Goal: Information Seeking & Learning: Understand process/instructions

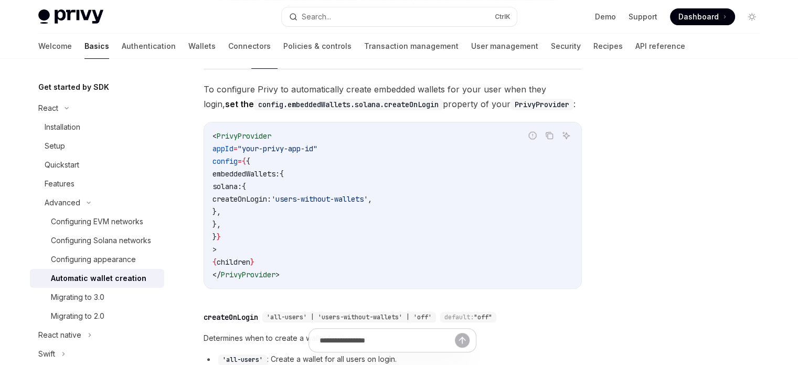
scroll to position [262, 0]
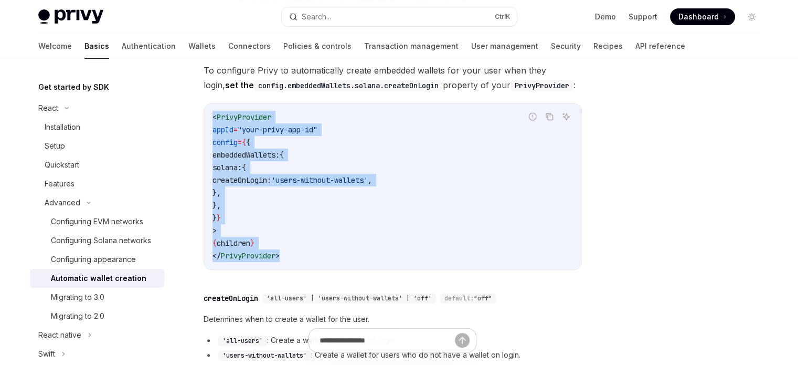
drag, startPoint x: 292, startPoint y: 254, endPoint x: 193, endPoint y: 110, distance: 174.3
click at [193, 110] on div "Advanced Automatic wallet creation OpenAI Open in ChatGPT OpenAI Open in ChatGP…" at bounding box center [294, 190] width 579 height 746
copy code "< PrivyProvider appId = "your-privy-app-id" config = { { embeddedWallets: { sol…"
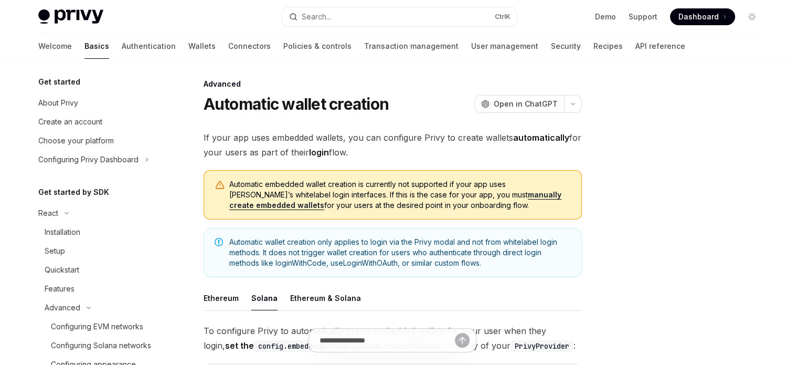
scroll to position [0, 0]
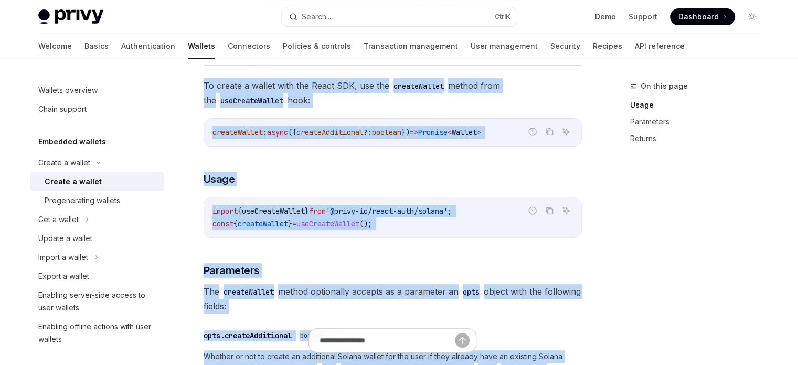
scroll to position [367, 0]
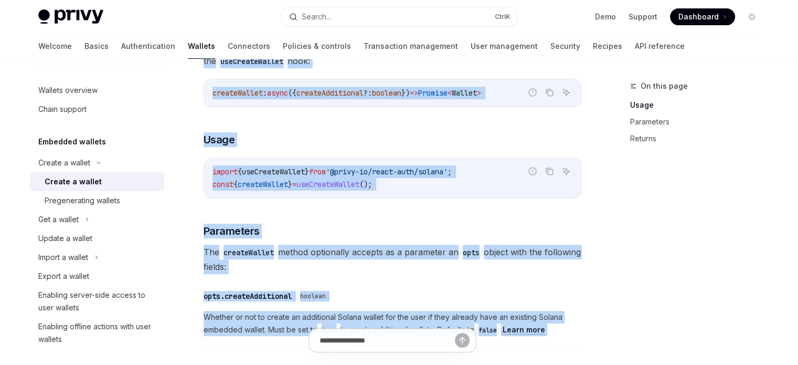
click at [340, 161] on div "To create a wallet with the React SDK, use the createWallet method from the use…" at bounding box center [393, 243] width 378 height 409
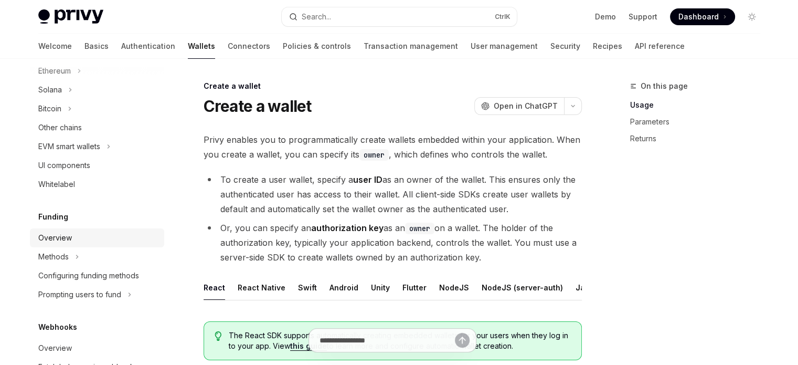
scroll to position [260, 0]
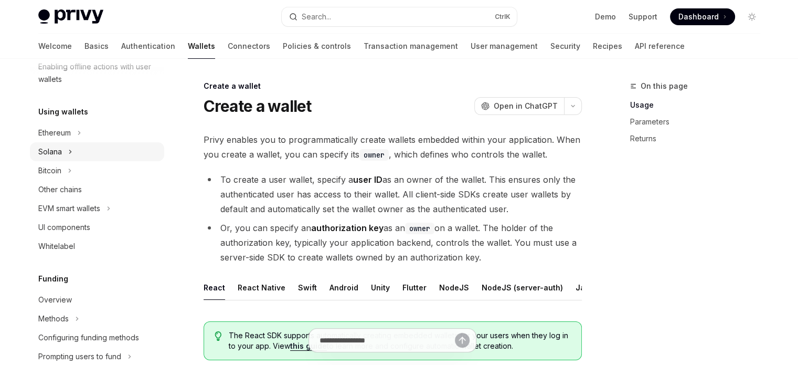
click at [69, 159] on button "Solana" at bounding box center [97, 151] width 134 height 19
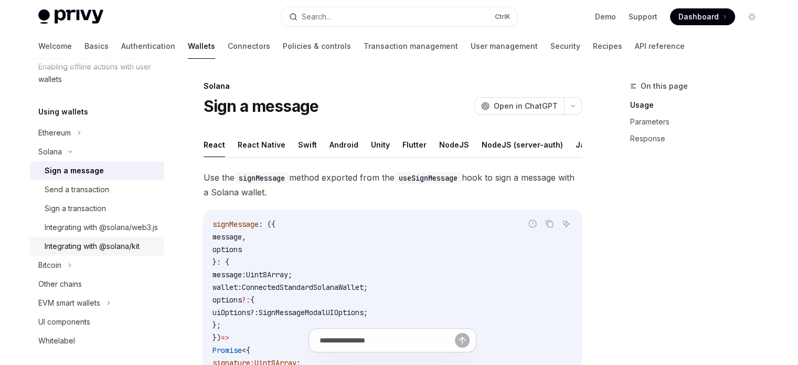
click at [98, 252] on div "Integrating with @solana/kit" at bounding box center [92, 246] width 95 height 13
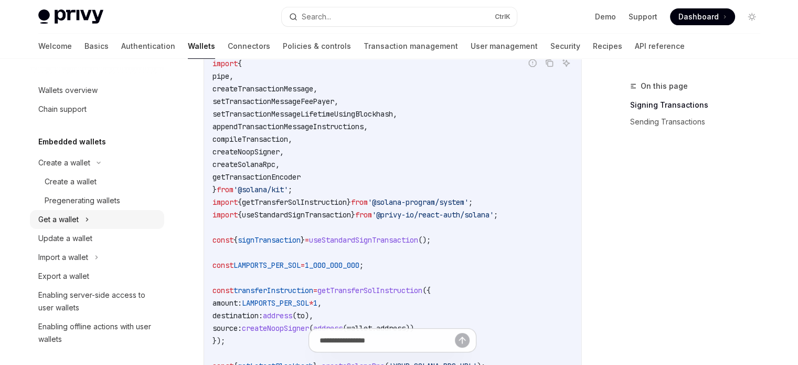
click at [81, 219] on button "Get a wallet" at bounding box center [97, 219] width 134 height 19
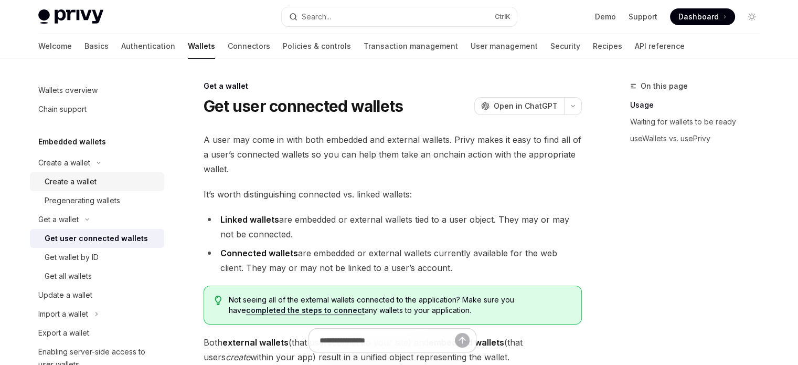
click at [76, 184] on div "Create a wallet" at bounding box center [71, 181] width 52 height 13
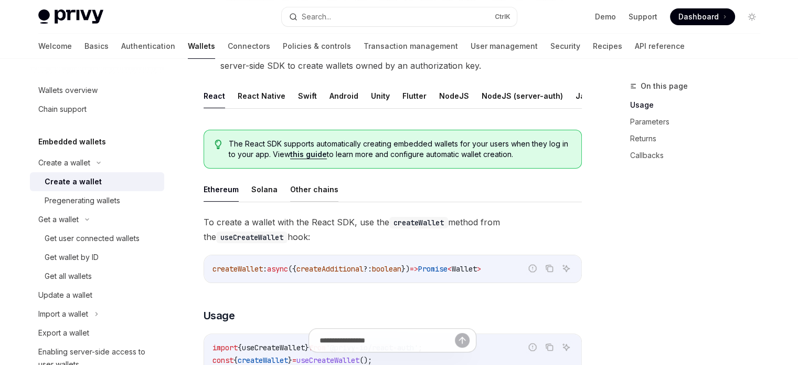
scroll to position [210, 0]
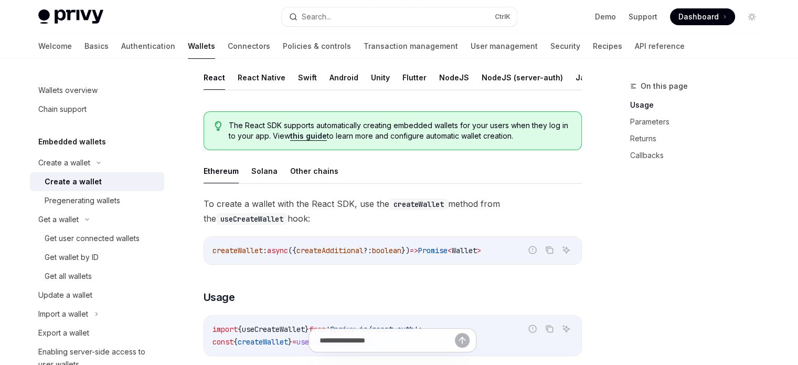
click at [274, 179] on ul "Ethereum Solana Other chains" at bounding box center [393, 170] width 378 height 25
click at [263, 179] on button "Solana" at bounding box center [264, 170] width 26 height 25
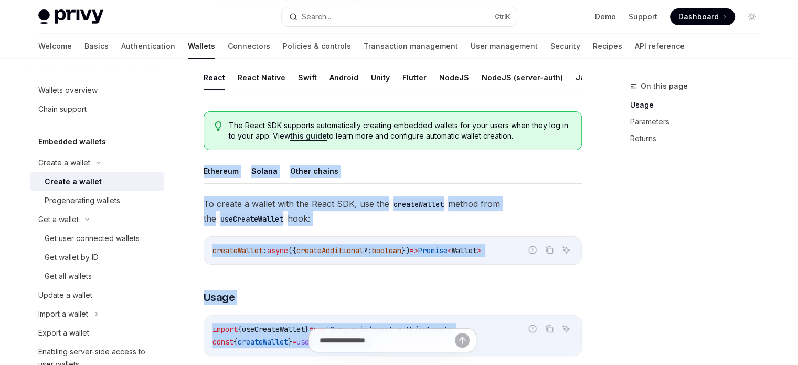
scroll to position [210, 0]
drag, startPoint x: 401, startPoint y: 245, endPoint x: 201, endPoint y: 202, distance: 204.5
click at [201, 202] on div "Create a wallet Create a wallet OpenAI Open in ChatGPT OpenAI Open in ChatGPT P…" at bounding box center [294, 322] width 579 height 905
copy div "To create a wallet with the React SDK, use the createWallet method from the use…"
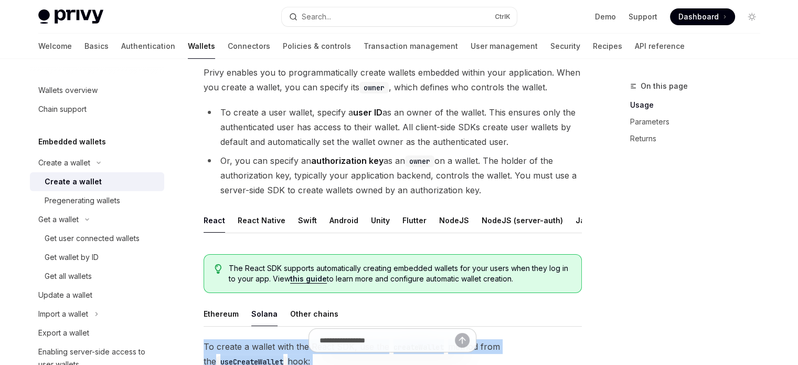
scroll to position [52, 0]
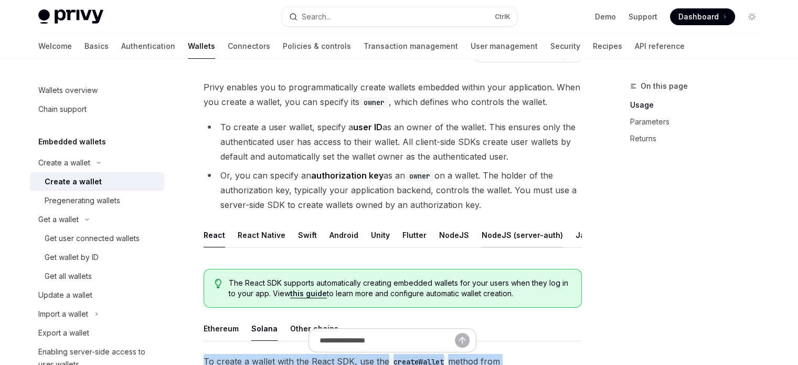
click at [482, 227] on button "NodeJS (server-auth)" at bounding box center [522, 234] width 81 height 25
type textarea "*"
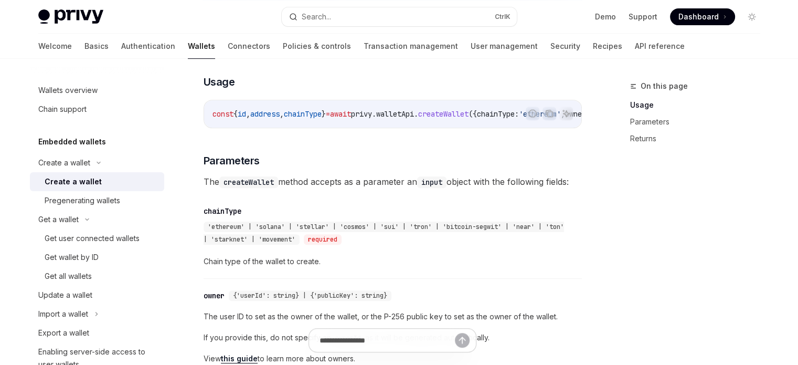
scroll to position [262, 0]
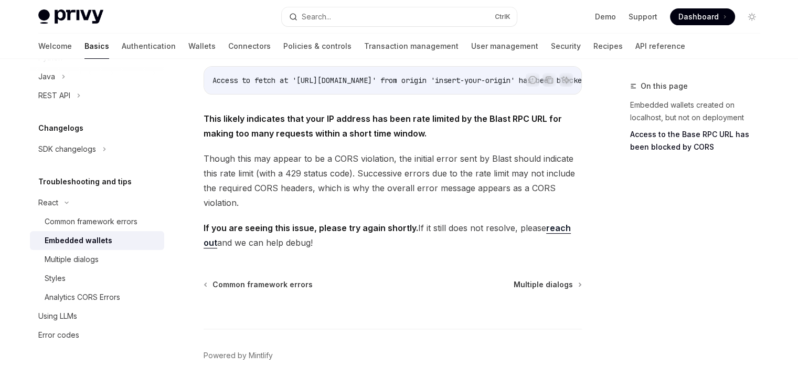
scroll to position [392, 0]
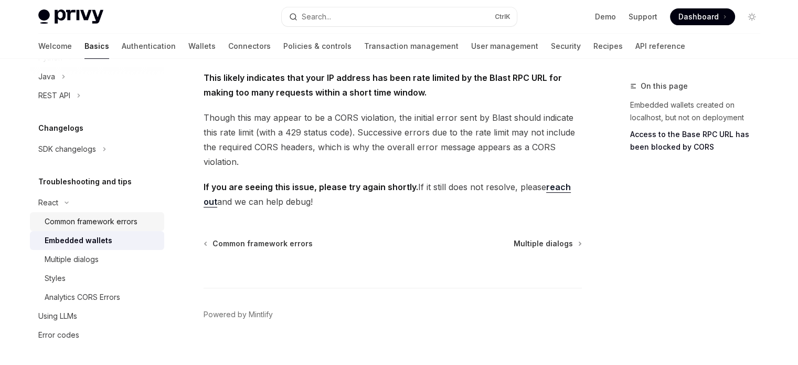
click at [92, 222] on div "Common framework errors" at bounding box center [91, 221] width 93 height 13
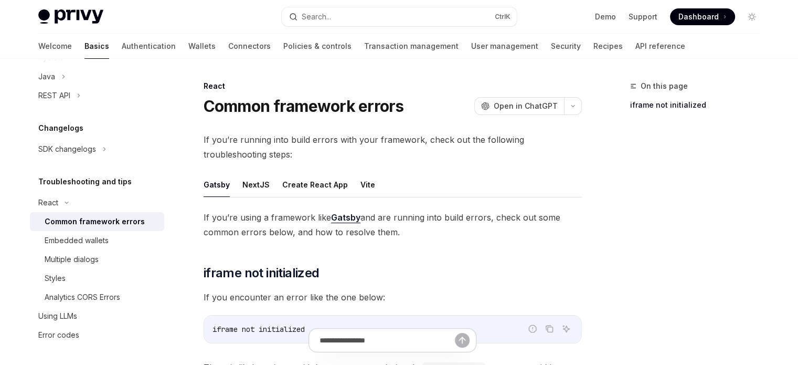
type textarea "*"
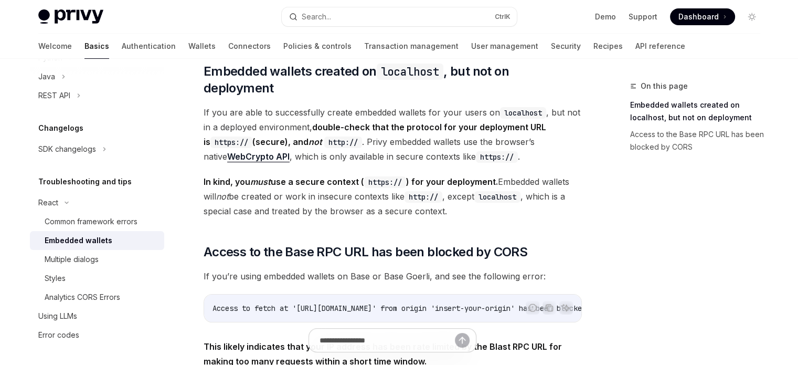
scroll to position [323, 0]
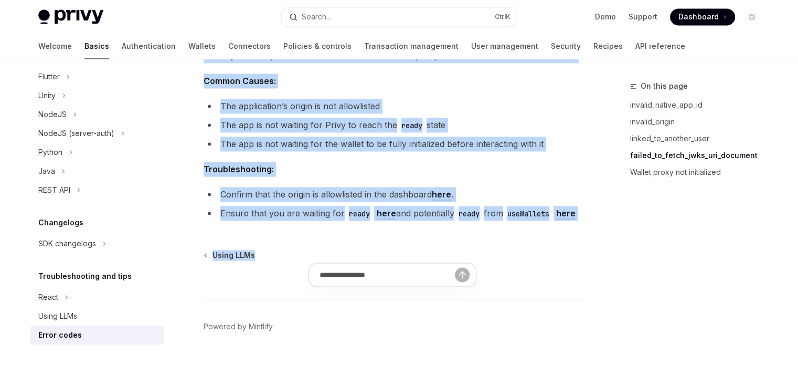
scroll to position [1731, 0]
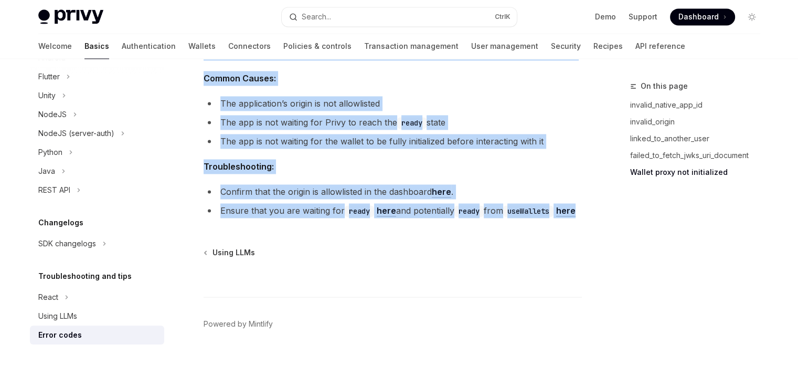
drag, startPoint x: 200, startPoint y: 158, endPoint x: 325, endPoint y: 212, distance: 136.7
copy div "Wallet proxy not initialized Description: Privy was not able to initialize the …"
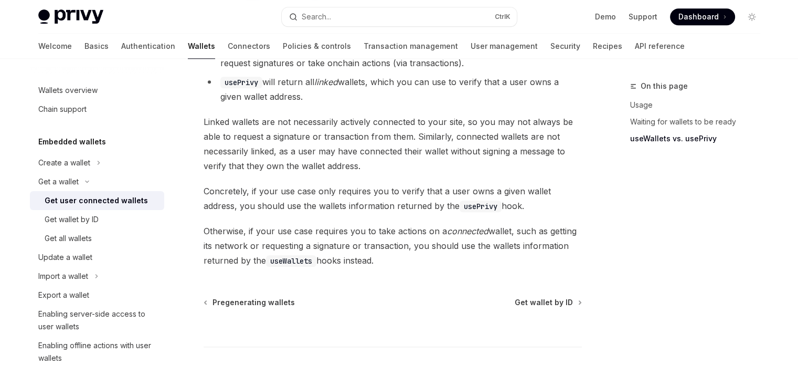
scroll to position [1036, 0]
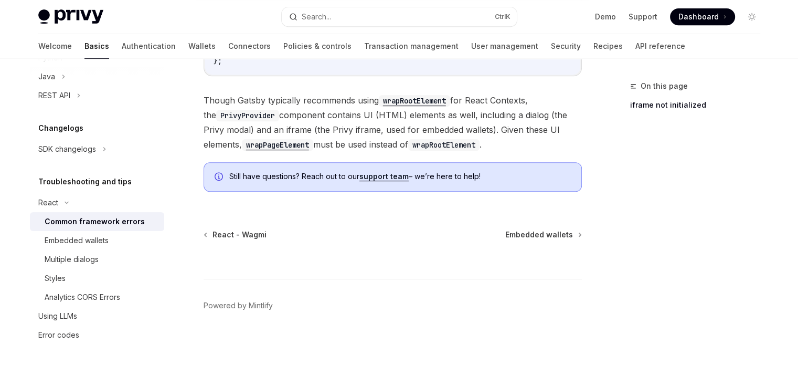
scroll to position [495, 0]
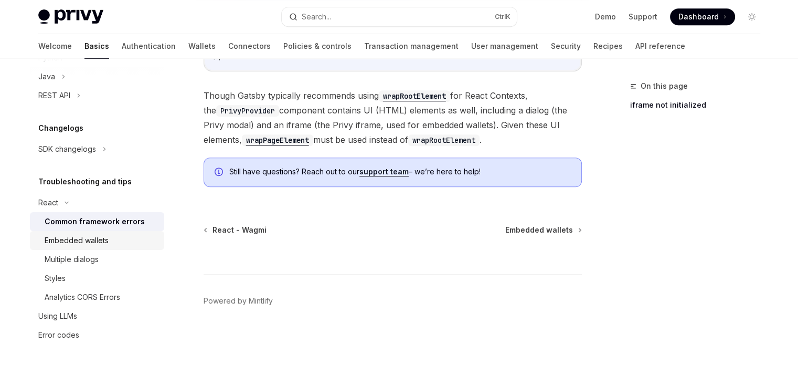
click at [133, 242] on div "Embedded wallets" at bounding box center [101, 240] width 113 height 13
type textarea "*"
